Goal: Information Seeking & Learning: Learn about a topic

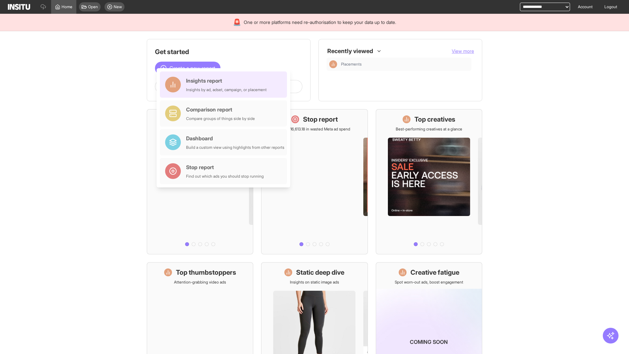
click at [225, 85] on div "Insights report Insights by ad, adset, campaign, or placement" at bounding box center [226, 85] width 81 height 16
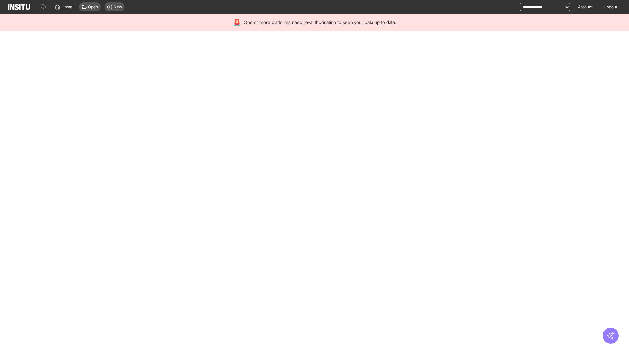
select select "**"
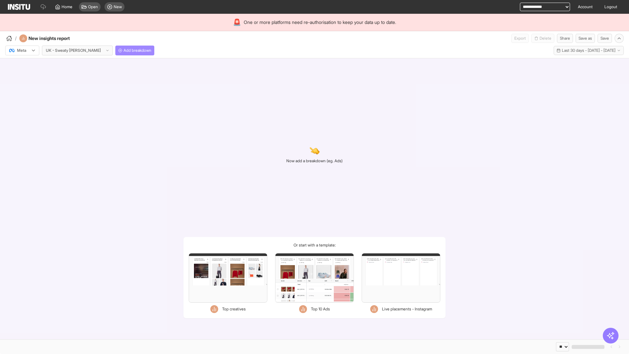
click at [124, 50] on span "Add breakdown" at bounding box center [138, 50] width 28 height 5
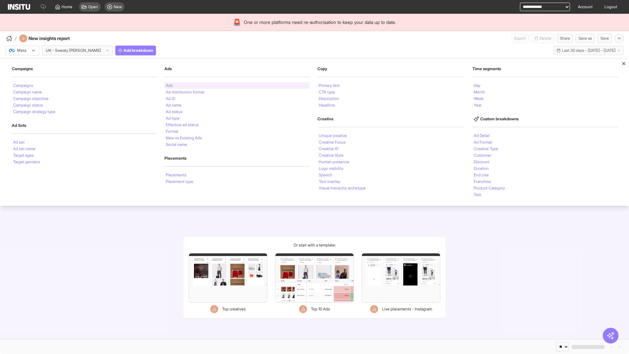
click at [168, 86] on li "Ads" at bounding box center [169, 86] width 7 height 4
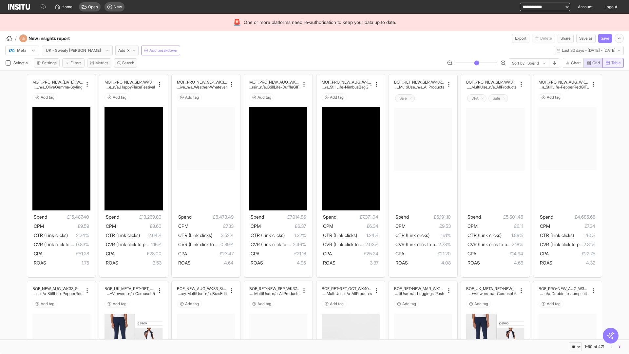
click at [613, 63] on span "Table" at bounding box center [616, 62] width 10 height 5
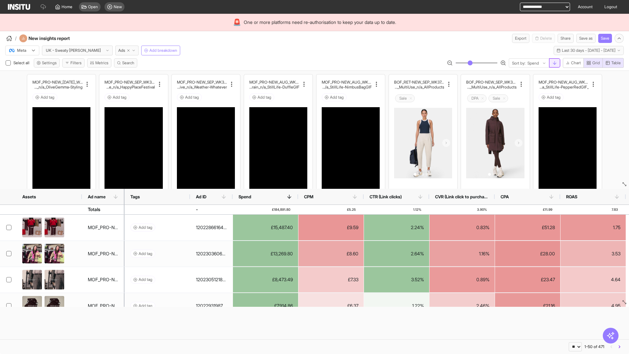
click at [555, 63] on line "button" at bounding box center [555, 62] width 0 height 3
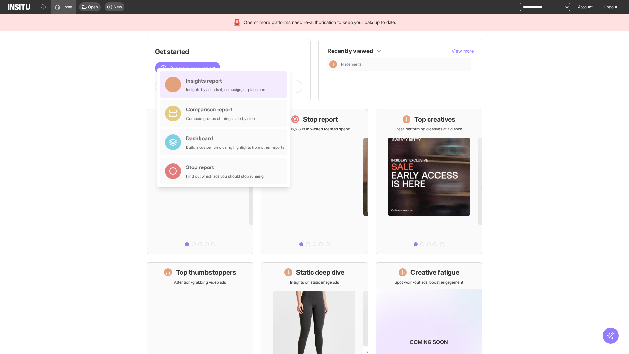
click at [225, 85] on div "Insights report Insights by ad, adset, campaign, or placement" at bounding box center [226, 85] width 81 height 16
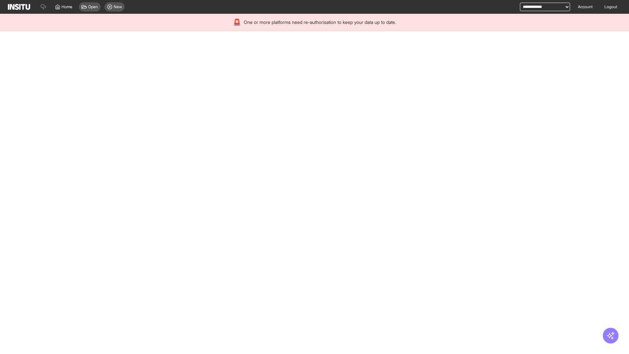
select select "**"
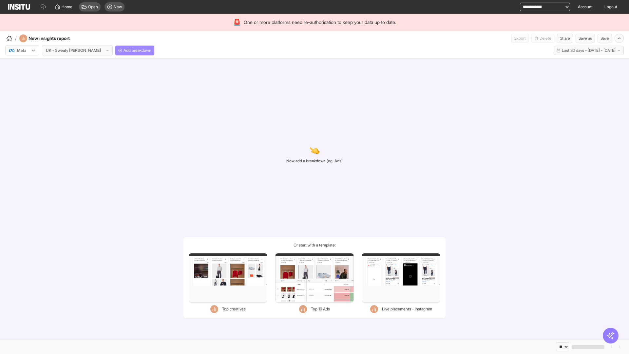
click at [124, 50] on span "Add breakdown" at bounding box center [138, 50] width 28 height 5
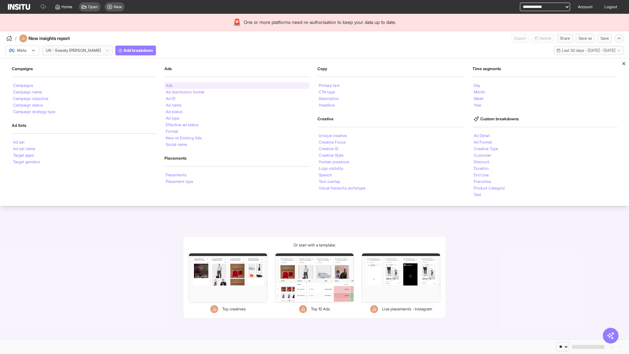
click at [168, 86] on li "Ads" at bounding box center [169, 86] width 7 height 4
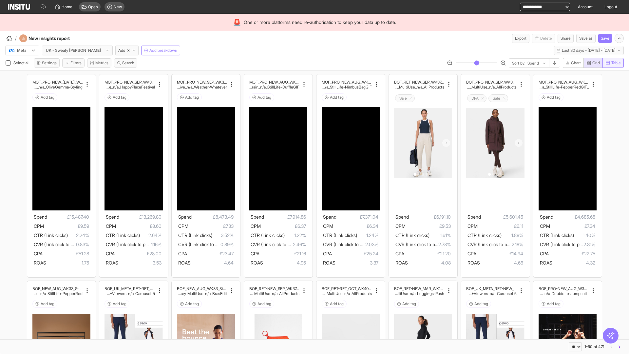
click at [613, 63] on span "Table" at bounding box center [616, 62] width 10 height 5
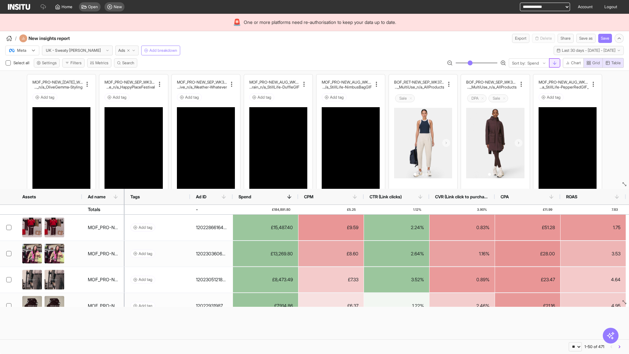
click at [555, 63] on line "button" at bounding box center [555, 62] width 0 height 3
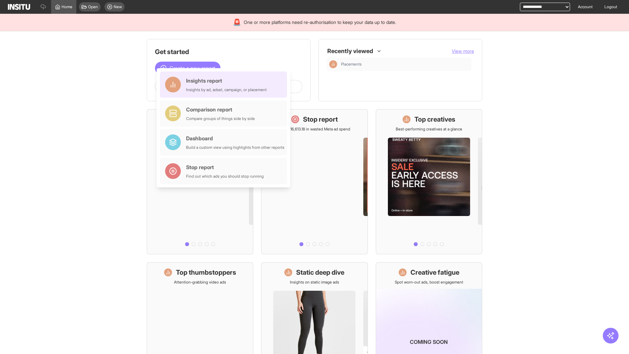
click at [225, 85] on div "Insights report Insights by ad, adset, campaign, or placement" at bounding box center [226, 85] width 81 height 16
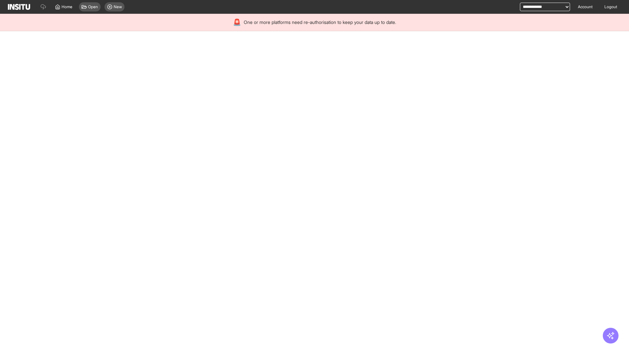
select select "**"
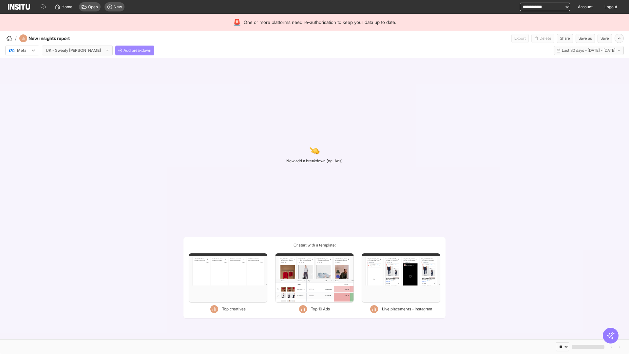
click at [124, 50] on span "Add breakdown" at bounding box center [138, 50] width 28 height 5
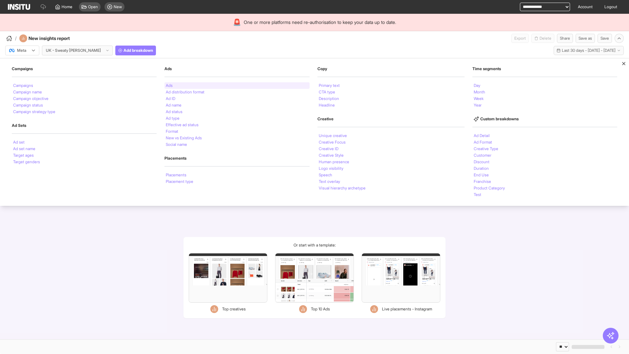
click at [168, 86] on li "Ads" at bounding box center [169, 86] width 7 height 4
